Goal: Transaction & Acquisition: Purchase product/service

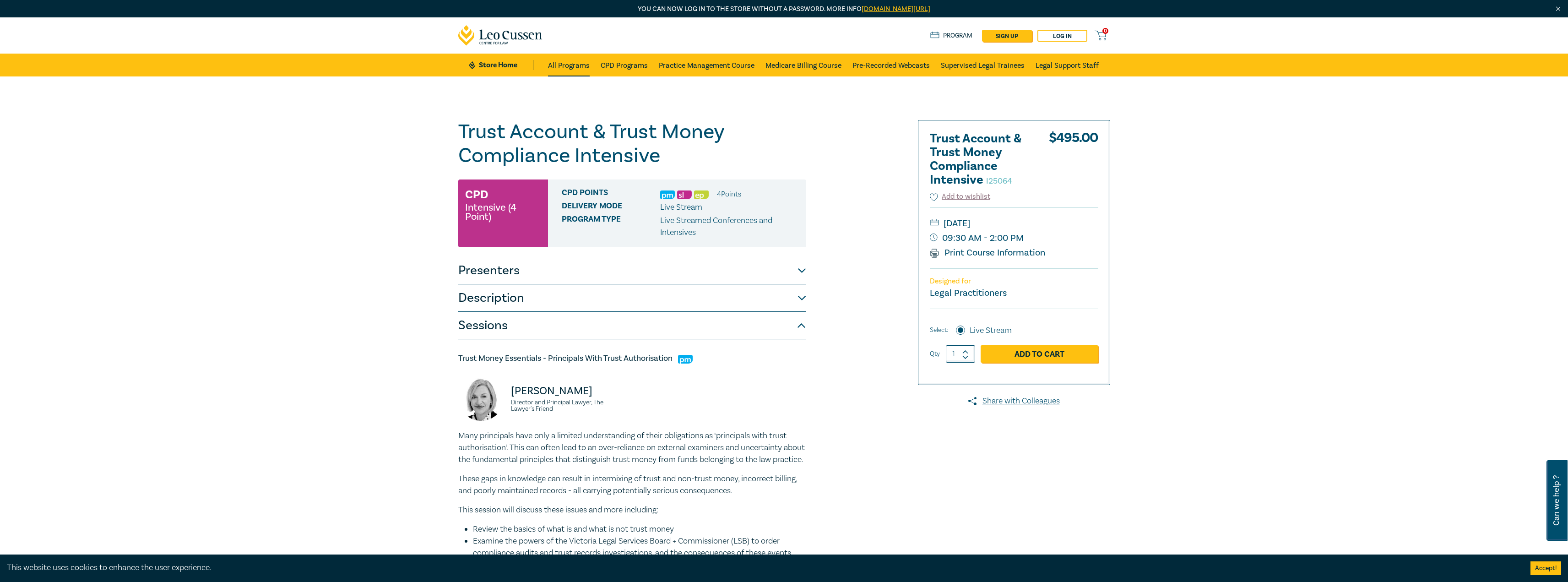
click at [574, 67] on link "All Programs" at bounding box center [569, 65] width 42 height 23
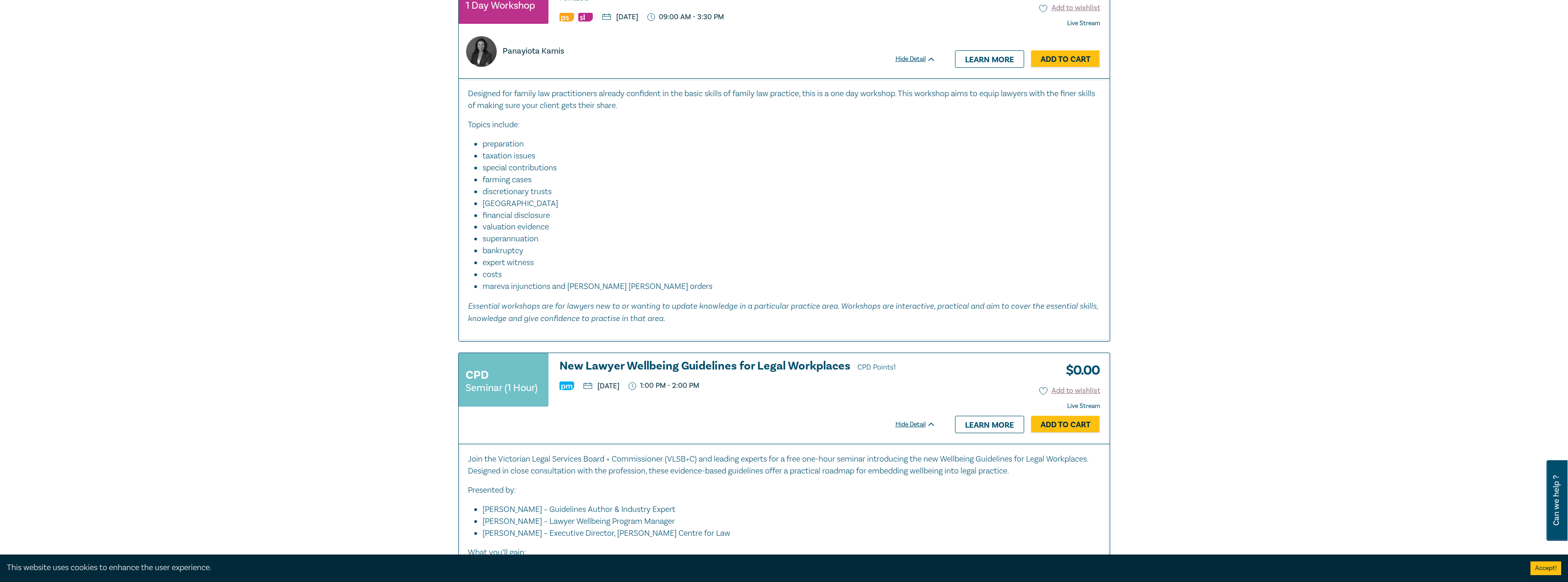
scroll to position [596, 0]
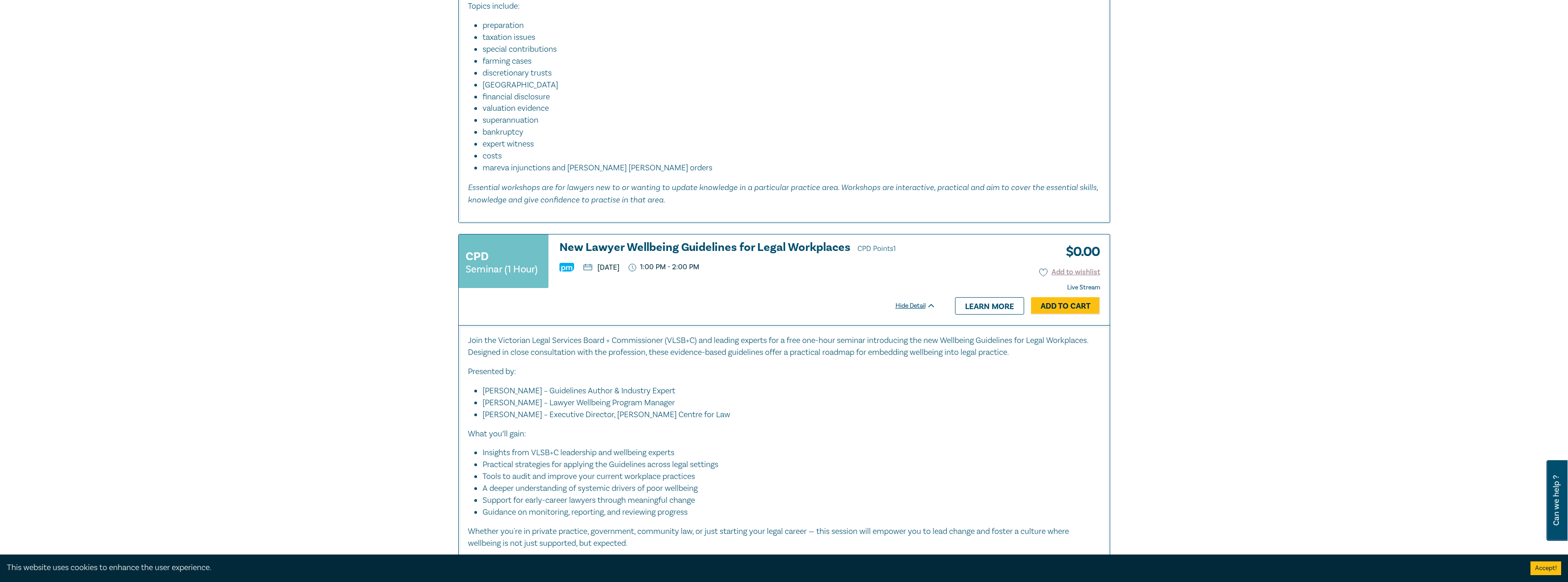
click at [771, 247] on h3 "New Lawyer Wellbeing Guidelines for Legal Workplaces CPD Points 1" at bounding box center [747, 248] width 376 height 14
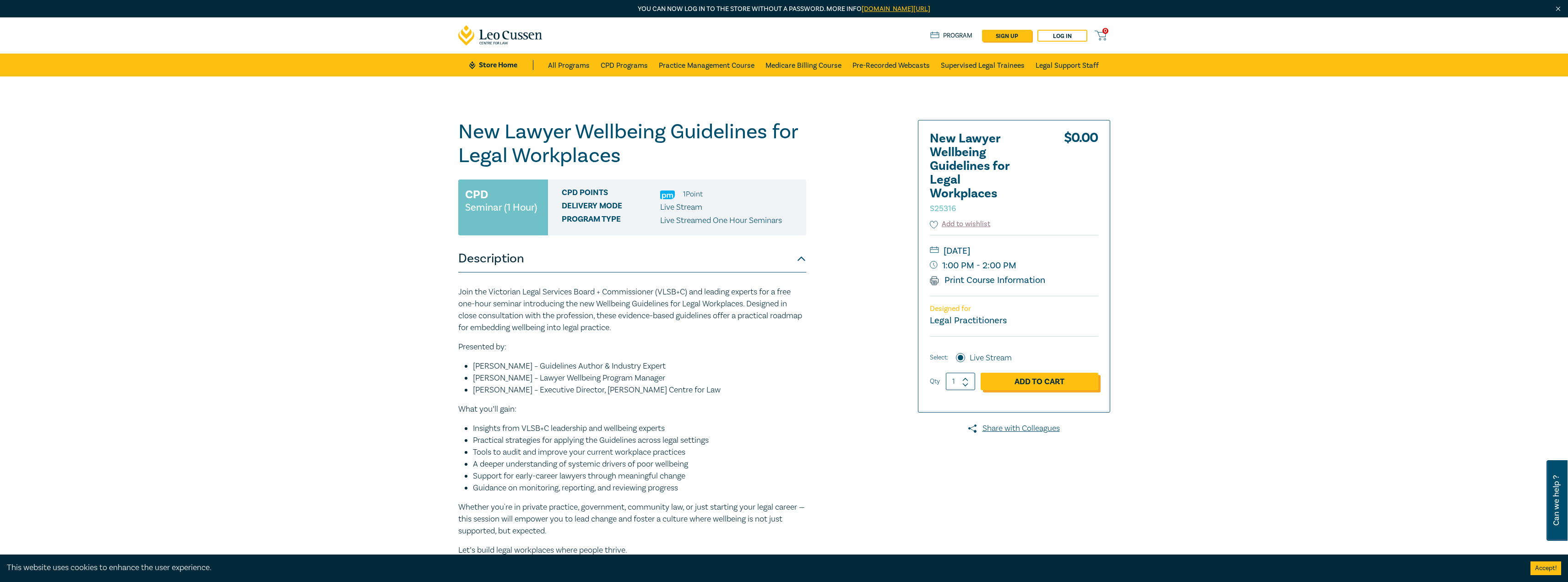
click at [1050, 383] on link "Add to Cart" at bounding box center [1039, 382] width 118 height 18
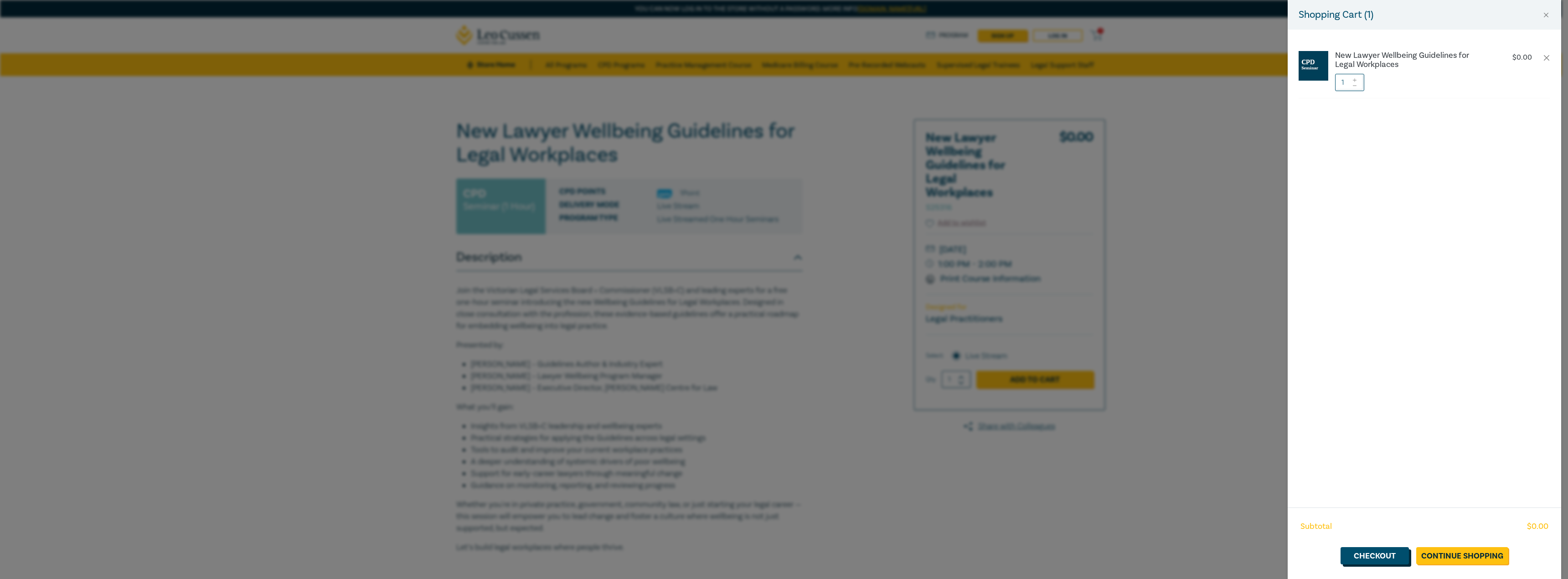
click at [1383, 558] on link "Checkout" at bounding box center [1375, 556] width 69 height 17
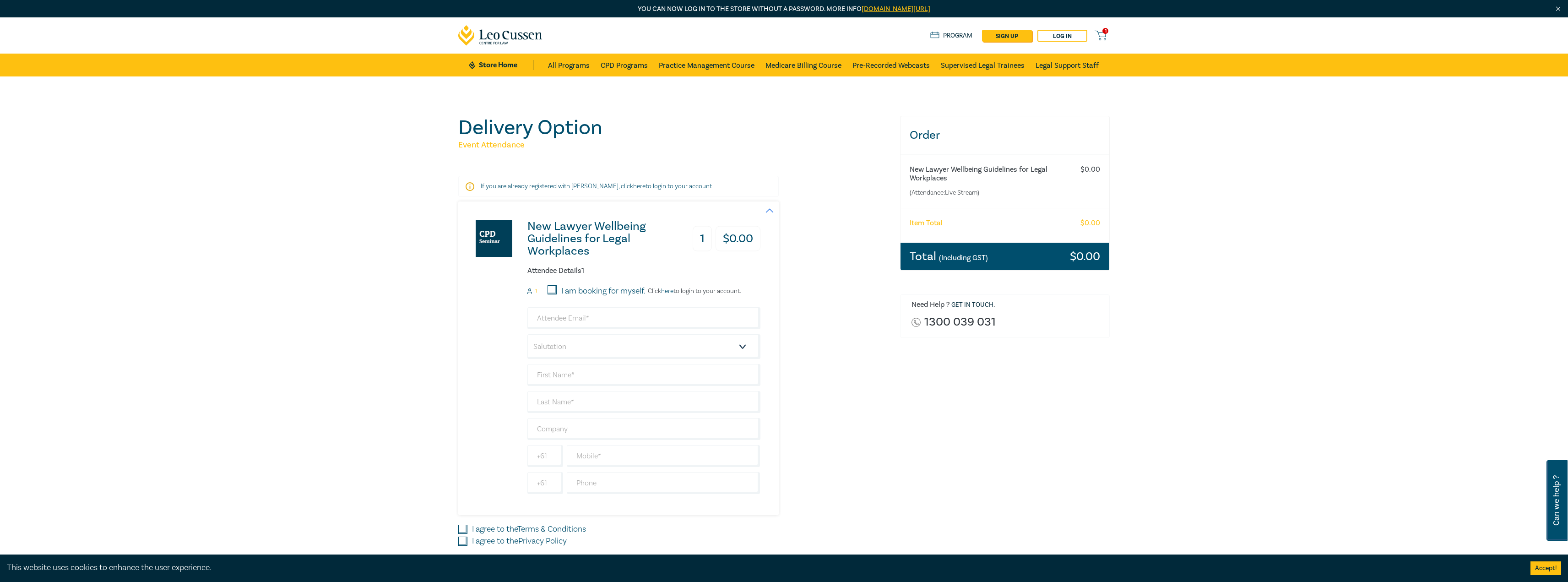
scroll to position [92, 0]
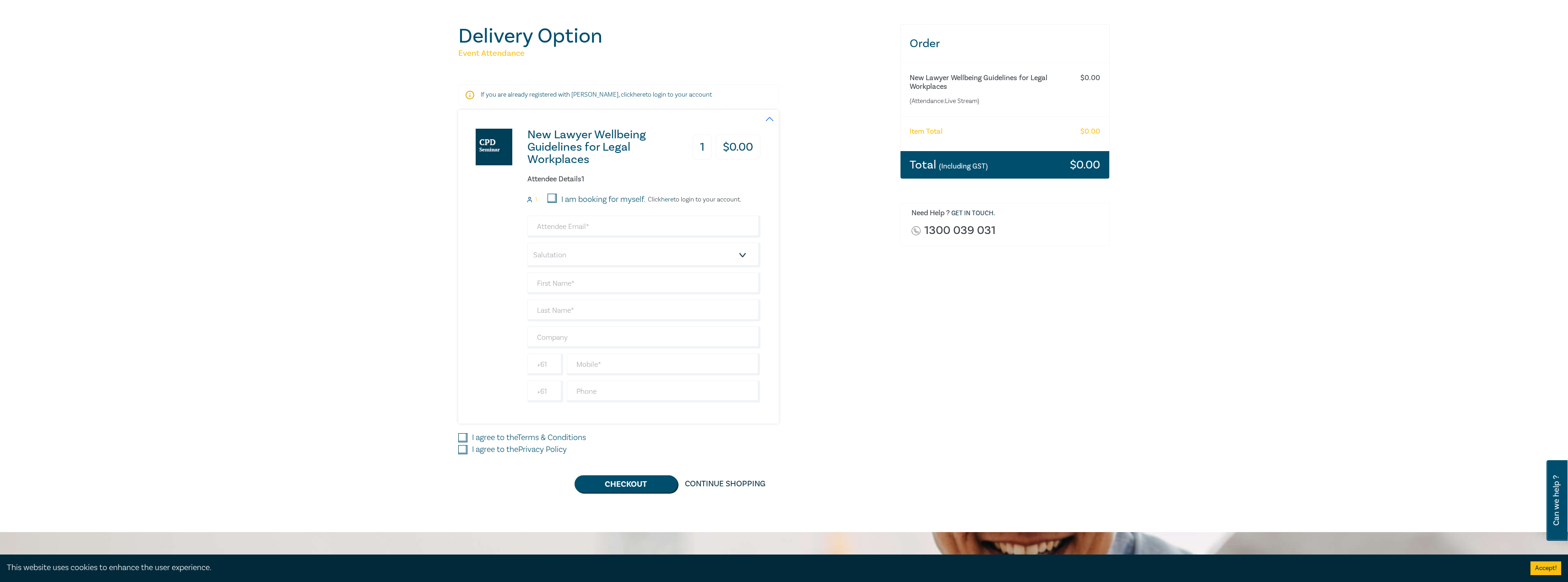
click at [553, 198] on input "I am booking for myself." at bounding box center [552, 199] width 9 height 9
checkbox input "true"
click at [613, 227] on input "email" at bounding box center [644, 226] width 233 height 22
type input "togorman@leocussen.edu.au"
click at [571, 257] on select "Salutation Mr. Mrs. Ms. Miss Dr. Prof. Other" at bounding box center [644, 255] width 233 height 25
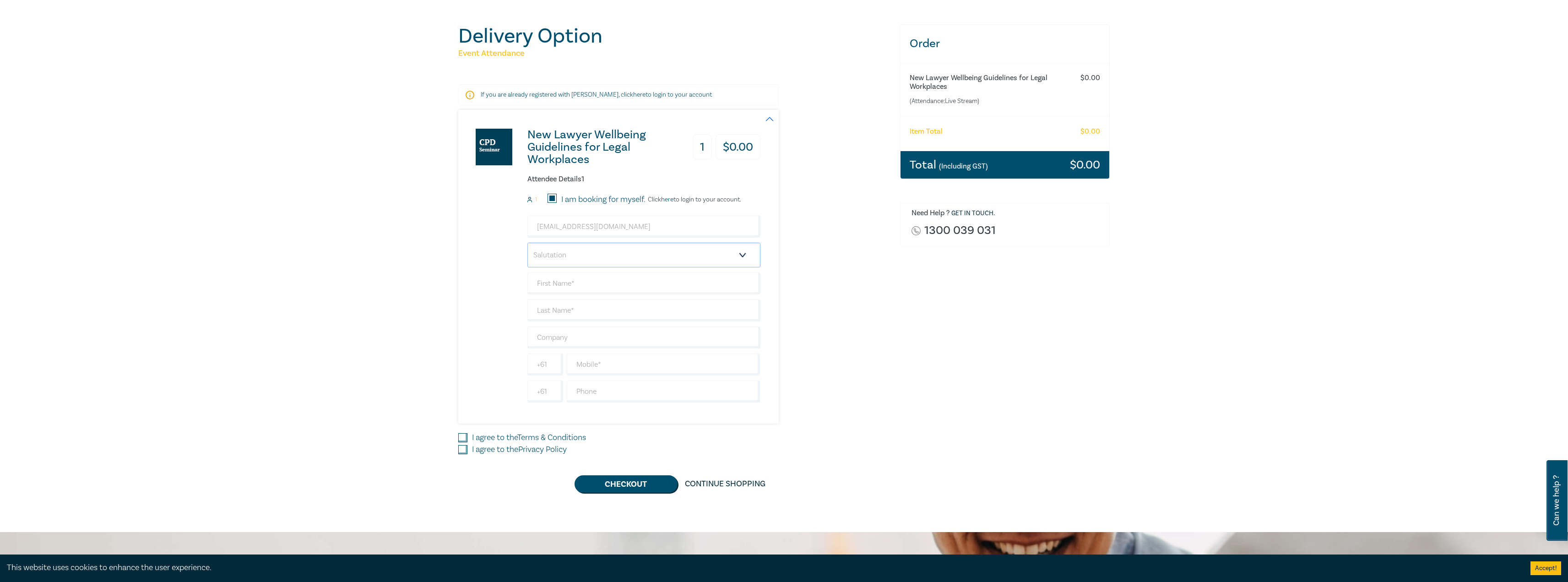
select select "Mr."
click at [528, 243] on select "Salutation Mr. Mrs. Ms. Miss Dr. Prof. Other" at bounding box center [644, 255] width 233 height 25
click at [573, 285] on input "text" at bounding box center [644, 283] width 233 height 22
type input "Thomas"
drag, startPoint x: 570, startPoint y: 295, endPoint x: 578, endPoint y: 310, distance: 17.0
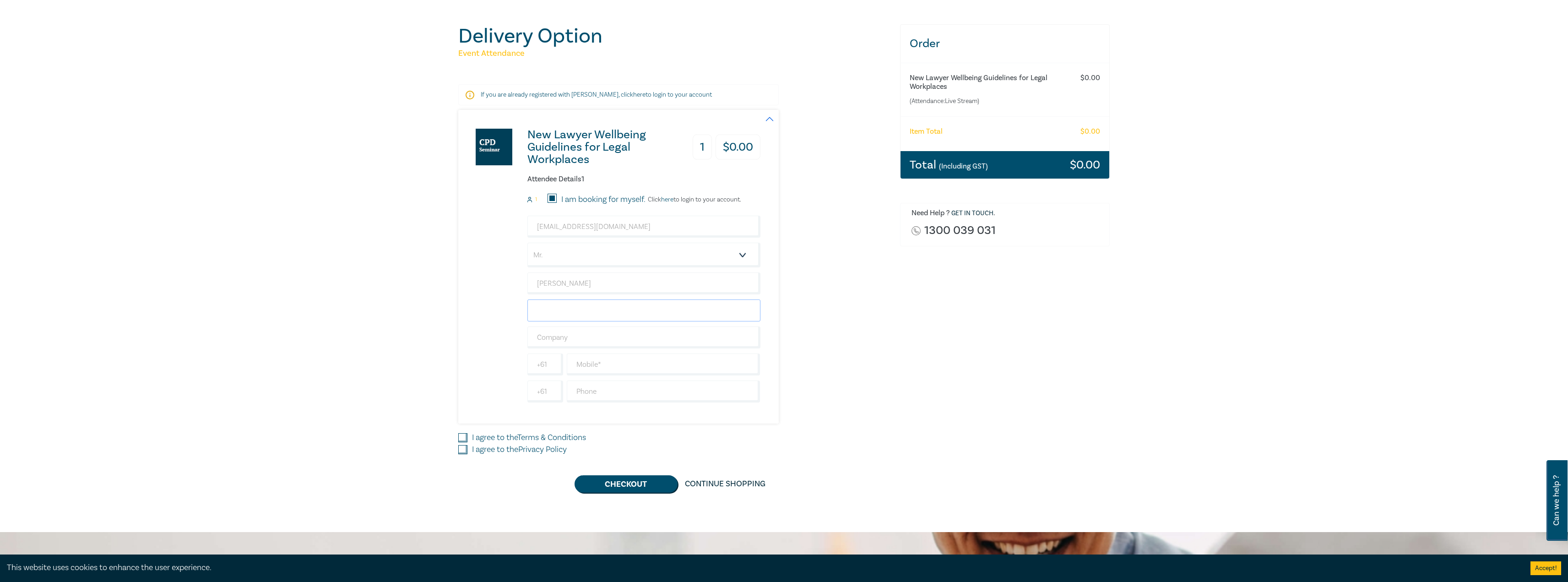
click at [576, 309] on input "text" at bounding box center [644, 310] width 233 height 22
type input "O'Gorman"
click at [608, 364] on input "text" at bounding box center [663, 364] width 194 height 22
type input "0421258751"
click at [463, 438] on input "I agree to the Terms & Conditions" at bounding box center [463, 438] width 9 height 9
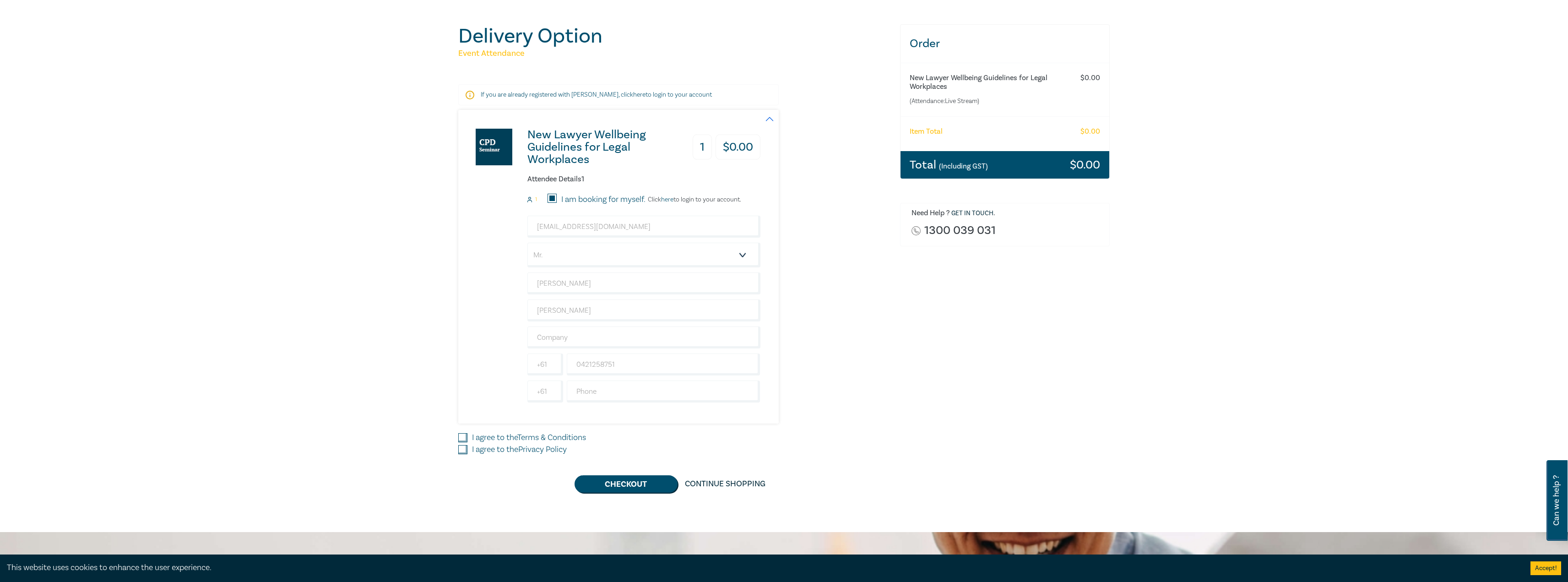
checkbox input "true"
click at [460, 449] on input "I agree to the Privacy Policy" at bounding box center [463, 450] width 9 height 9
checkbox input "true"
click at [622, 484] on button "Checkout" at bounding box center [626, 484] width 103 height 18
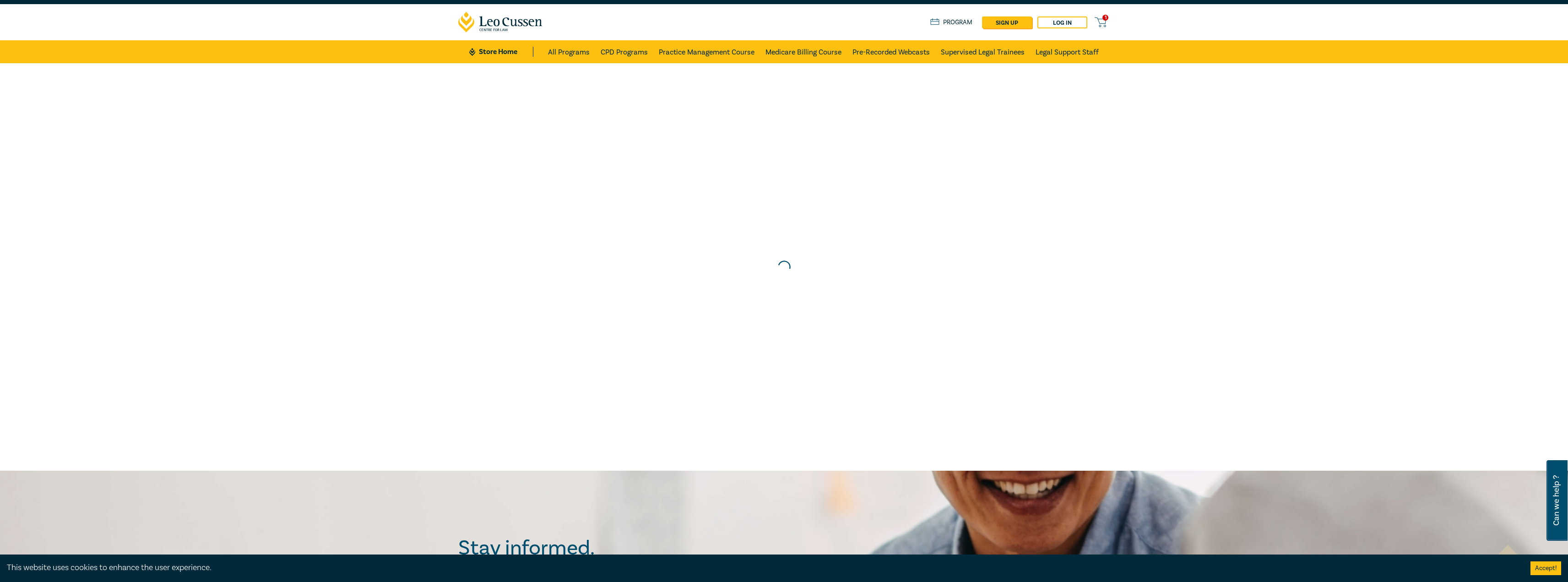
scroll to position [0, 0]
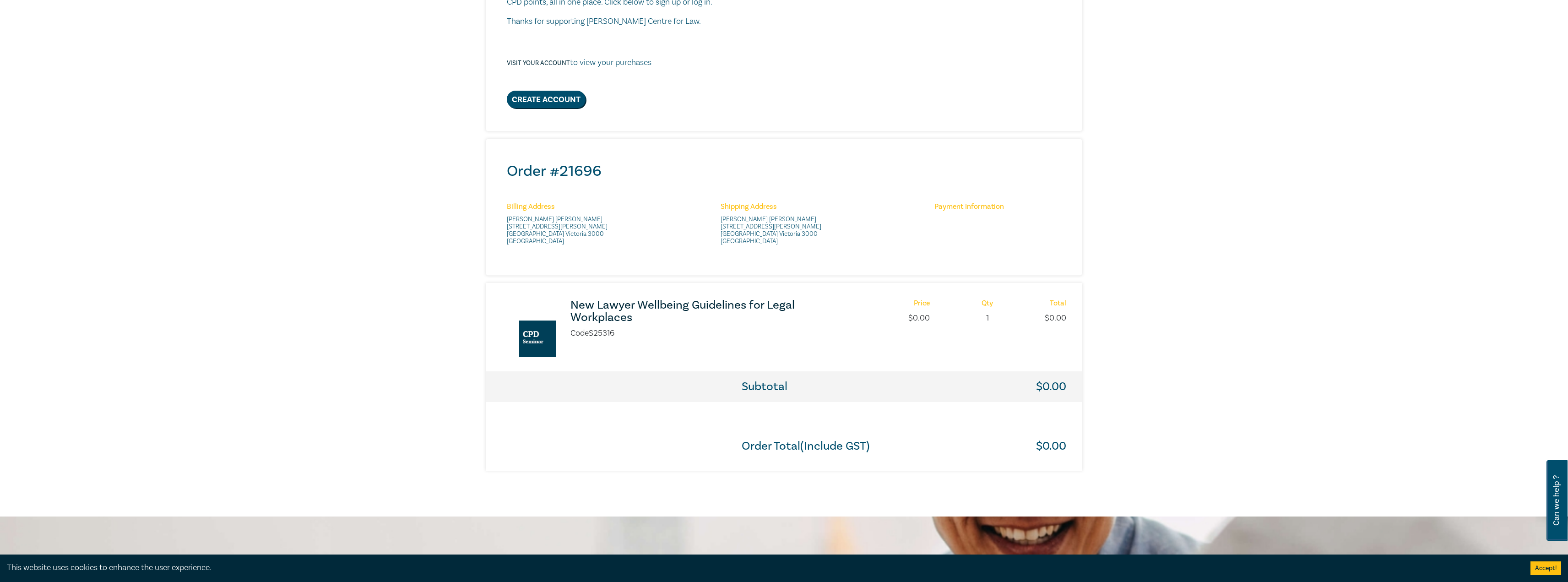
scroll to position [229, 0]
